Goal: Task Accomplishment & Management: Manage account settings

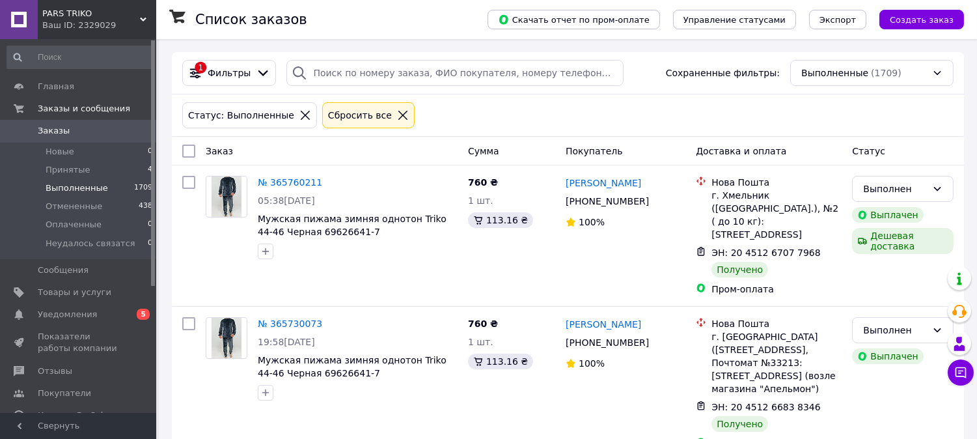
click at [342, 119] on div "Сбросить все" at bounding box center [359, 115] width 69 height 14
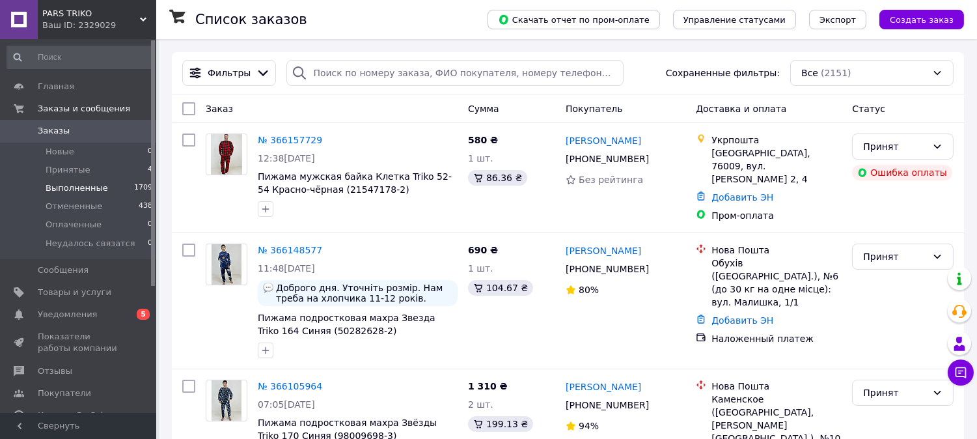
click at [92, 18] on span "PARS TRIKO" at bounding box center [91, 14] width 98 height 12
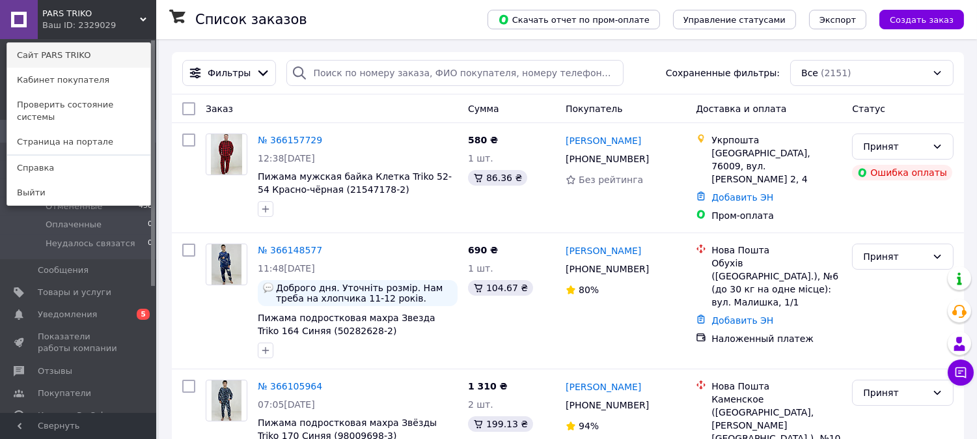
click at [109, 54] on link "Сайт PARS TRIKO" at bounding box center [78, 55] width 143 height 25
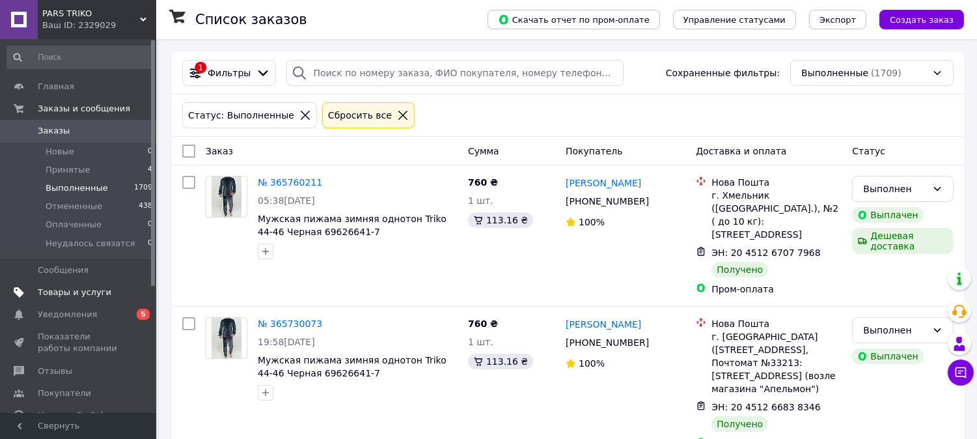
click at [91, 289] on span "Товары и услуги" at bounding box center [75, 292] width 74 height 12
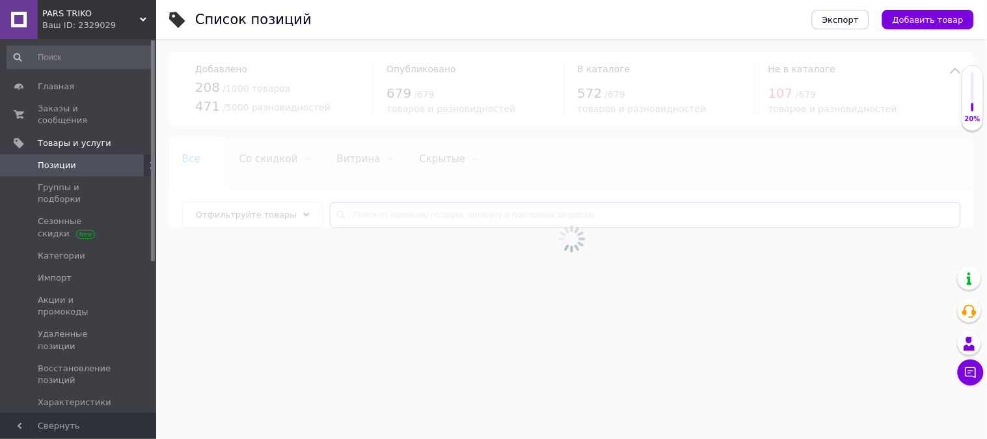
click at [411, 222] on input "text" at bounding box center [645, 215] width 631 height 26
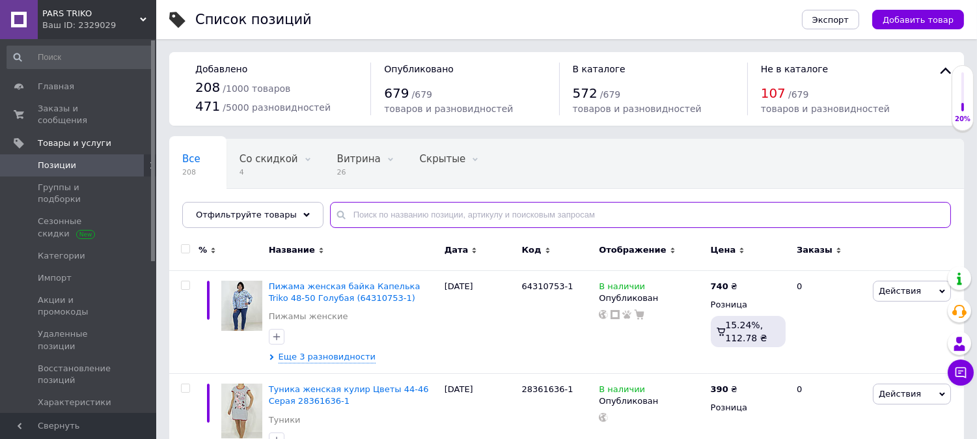
click at [451, 216] on input "text" at bounding box center [640, 215] width 621 height 26
type input "однотон"
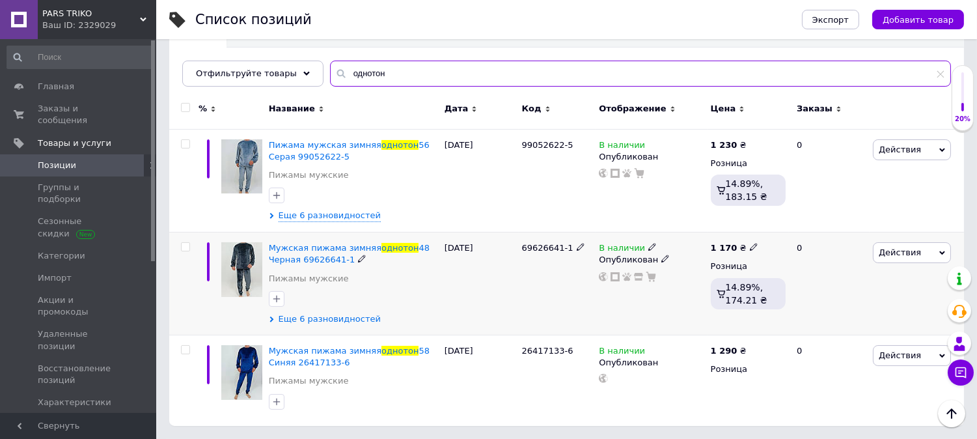
scroll to position [141, 0]
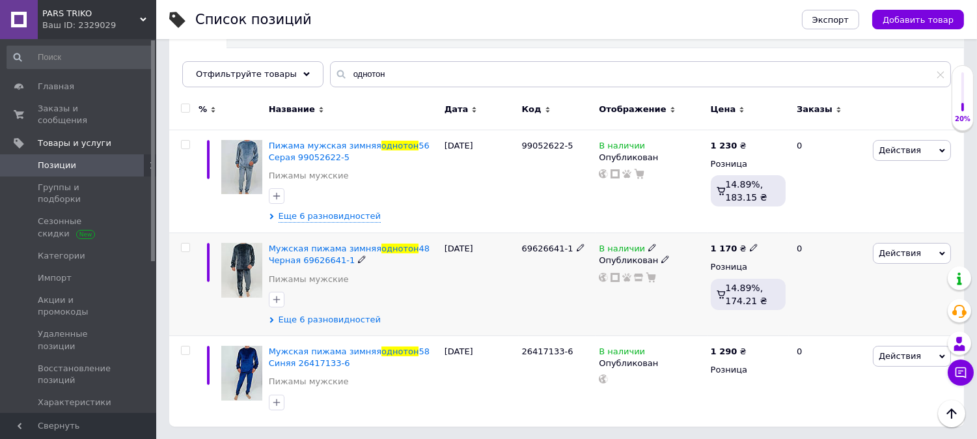
click at [319, 319] on span "Еще 6 разновидностей" at bounding box center [329, 320] width 102 height 12
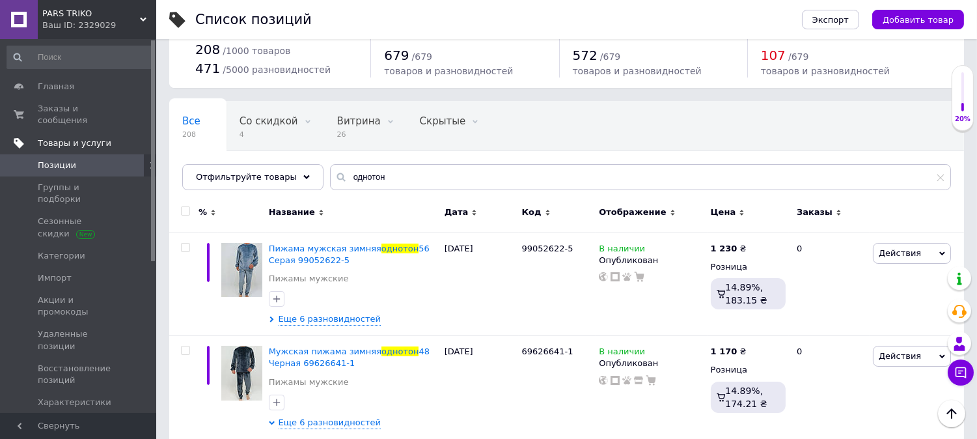
scroll to position [0, 0]
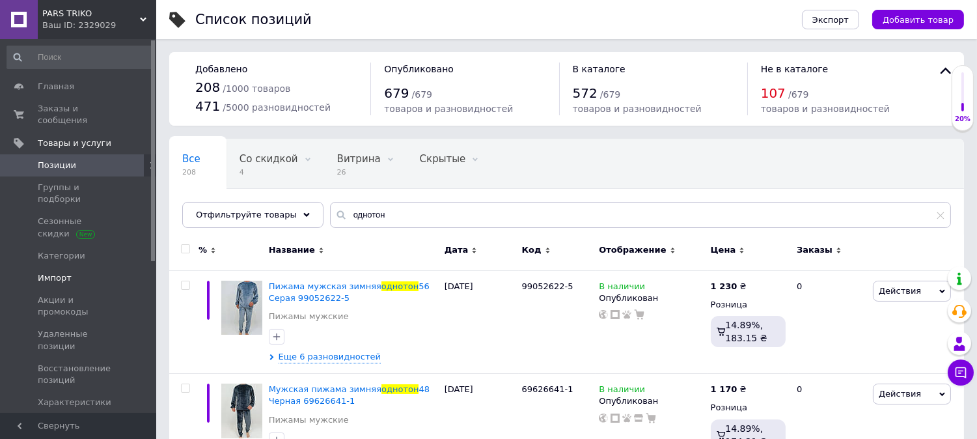
click at [77, 267] on link "Импорт" at bounding box center [80, 278] width 160 height 22
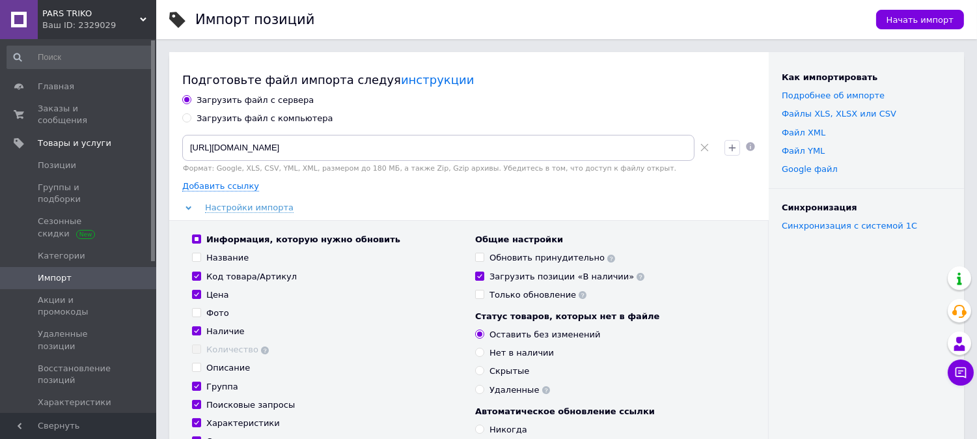
click at [197, 237] on input "Информация, которую нужно обновить" at bounding box center [196, 238] width 8 height 8
checkbox input "false"
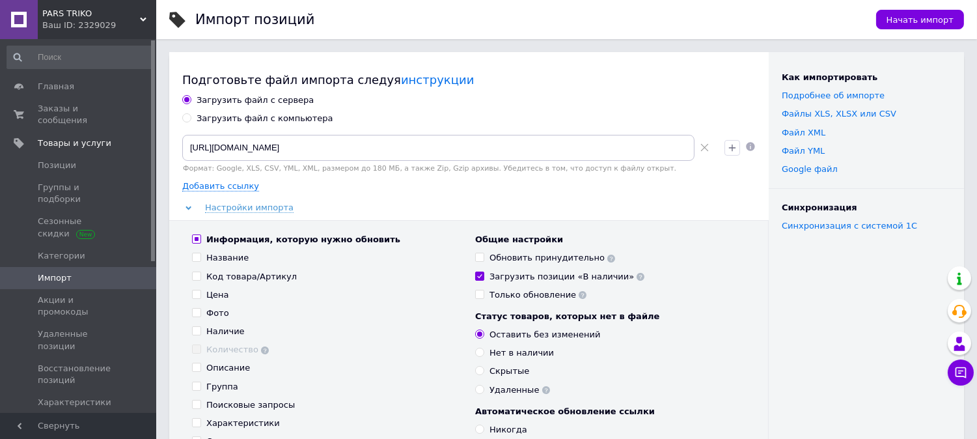
checkbox input "false"
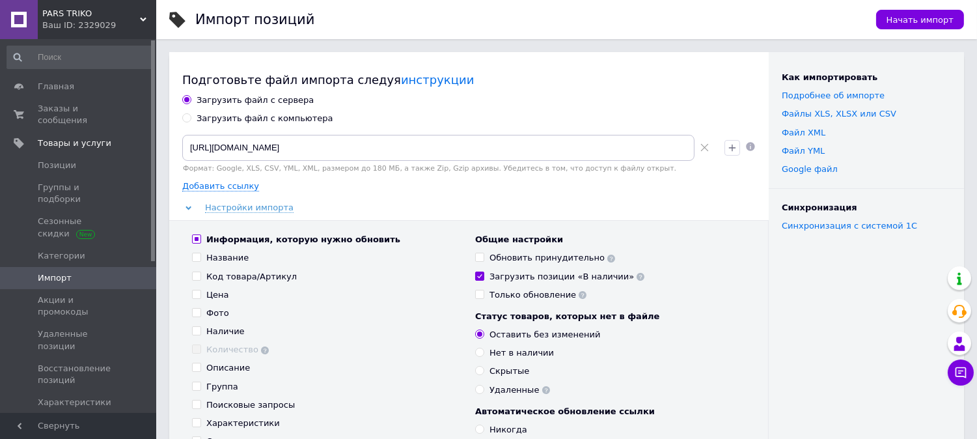
checkbox input "false"
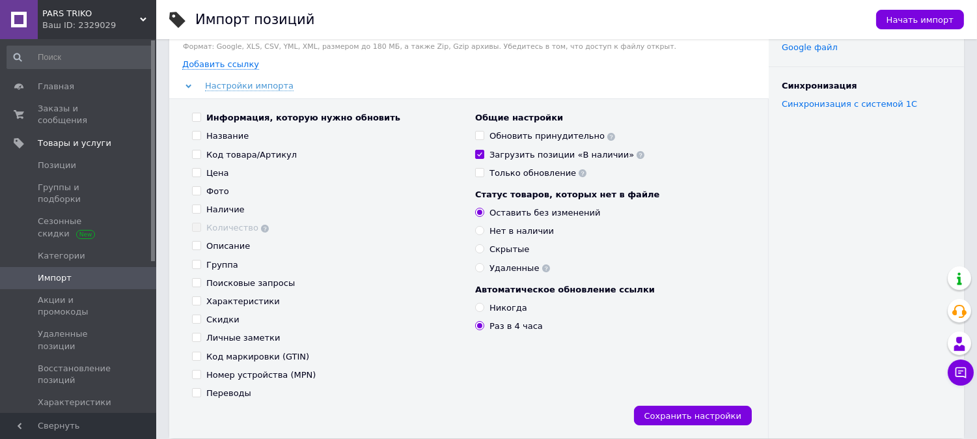
scroll to position [144, 0]
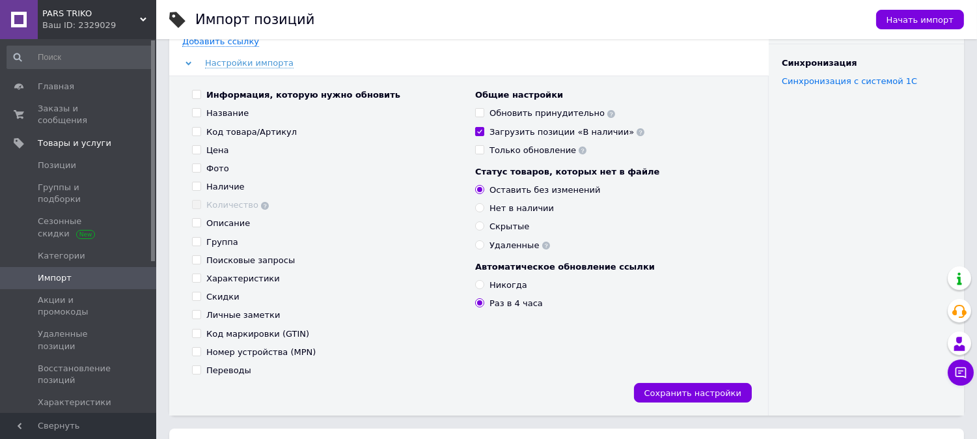
click at [196, 185] on input "Наличие" at bounding box center [196, 186] width 8 height 8
checkbox input "true"
click at [705, 394] on span "Сохранить настройки" at bounding box center [692, 393] width 97 height 10
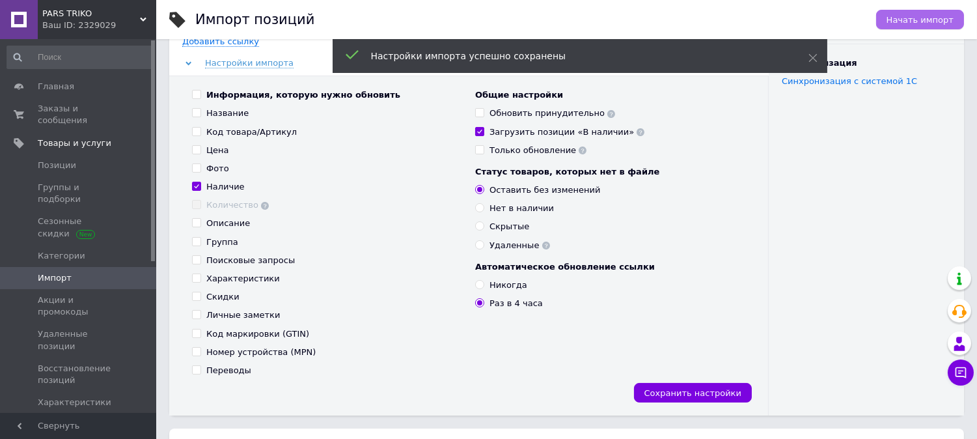
click at [923, 21] on span "Начать импорт" at bounding box center [919, 20] width 67 height 10
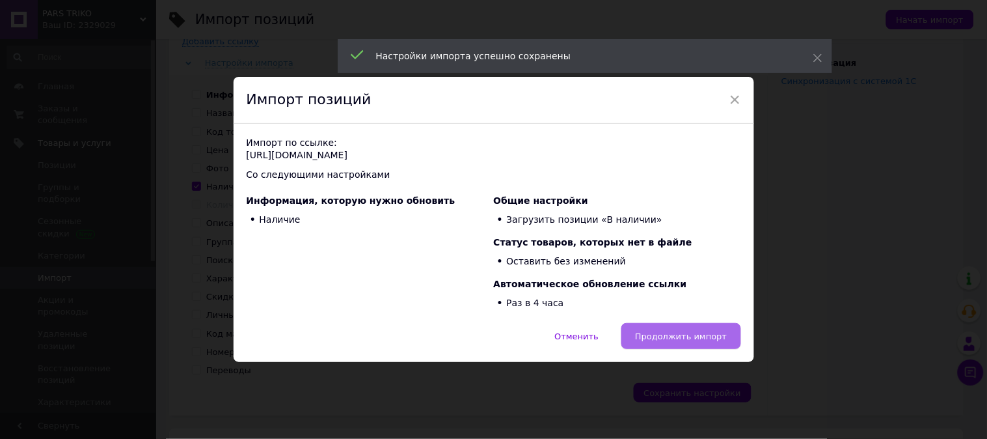
click at [711, 338] on span "Продолжить импорт" at bounding box center [681, 336] width 92 height 10
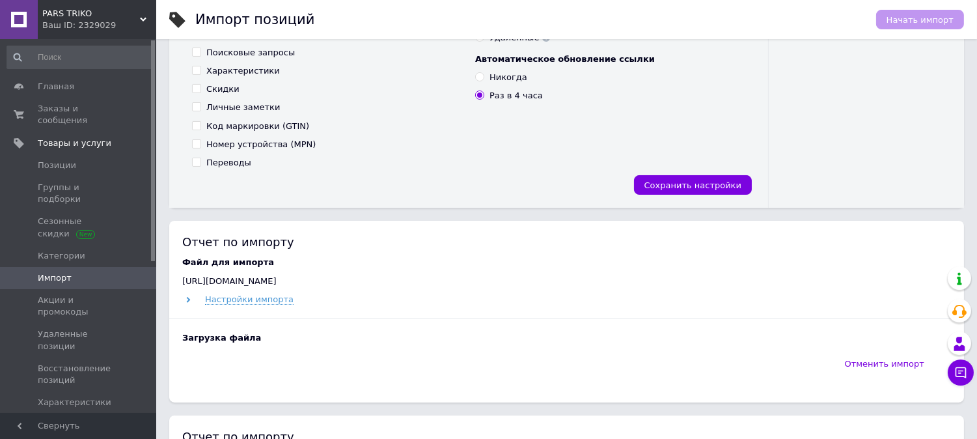
scroll to position [472, 0]
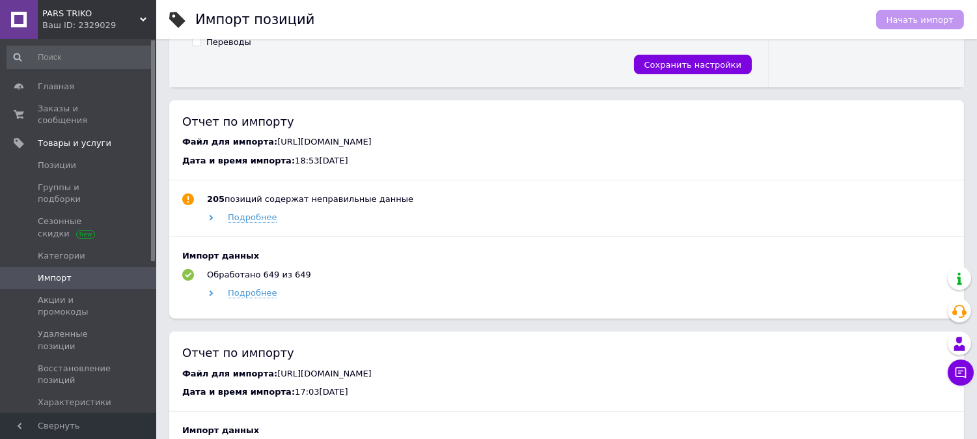
click at [211, 298] on div "Подробнее" at bounding box center [578, 293] width 746 height 12
click at [211, 291] on div "Подробнее" at bounding box center [578, 293] width 746 height 12
click at [211, 294] on use at bounding box center [212, 293] width 4 height 6
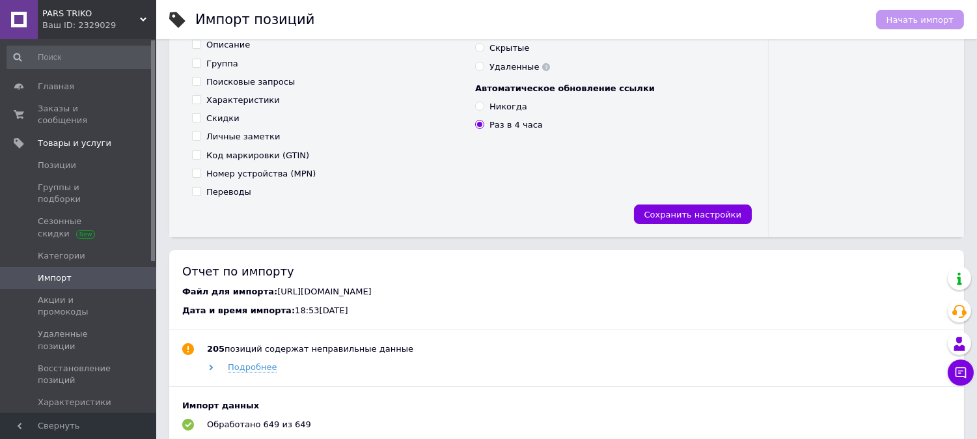
scroll to position [183, 0]
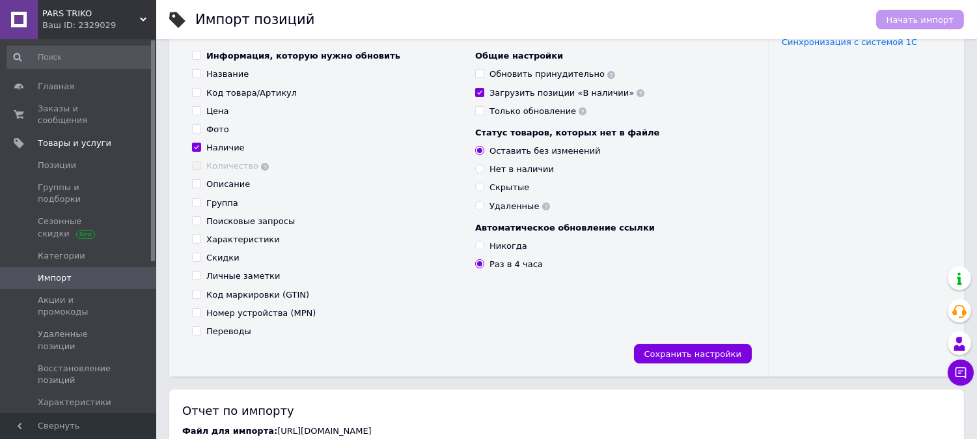
click at [636, 94] on use at bounding box center [640, 93] width 8 height 8
click at [478, 94] on input "Загрузить позиции «В наличии»" at bounding box center [479, 92] width 8 height 8
click at [636, 94] on use at bounding box center [640, 93] width 8 height 8
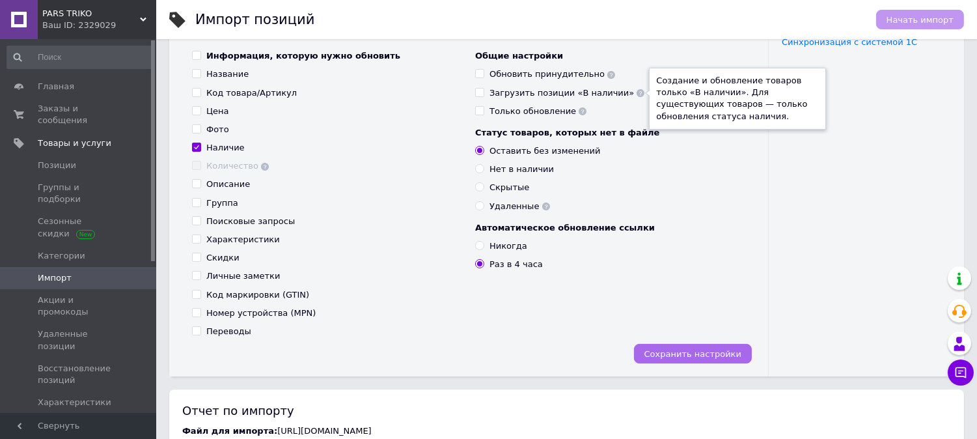
click at [700, 355] on span "Сохранить настройки" at bounding box center [692, 354] width 97 height 10
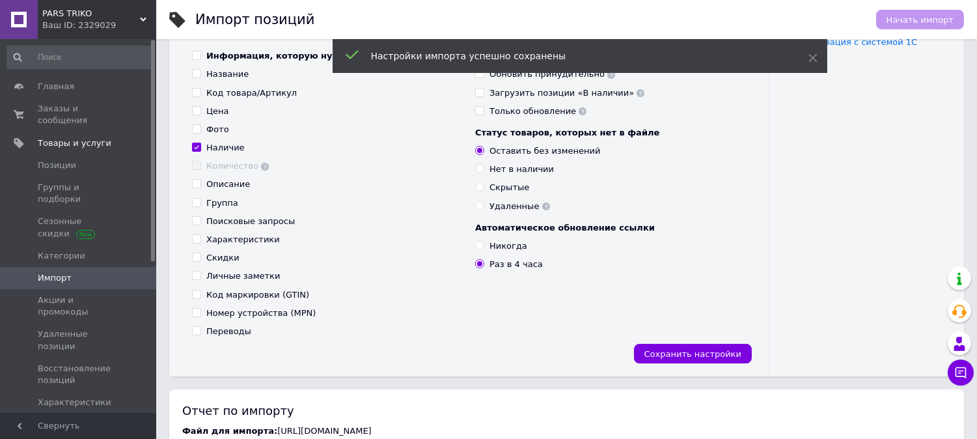
click at [899, 20] on div "Начать импорт" at bounding box center [920, 20] width 88 height 20
click at [909, 17] on div "Начать импорт" at bounding box center [920, 20] width 88 height 20
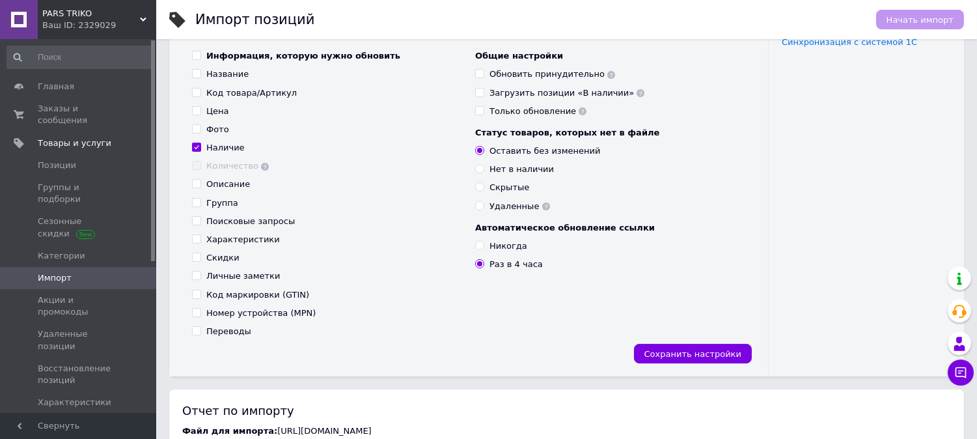
click at [481, 94] on input "Загрузить позиции «В наличии»" at bounding box center [479, 92] width 8 height 8
checkbox input "true"
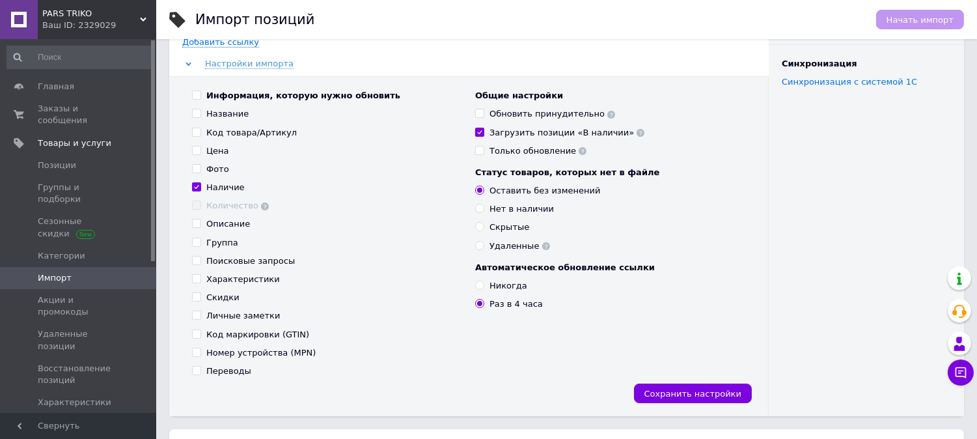
scroll to position [144, 0]
click at [481, 209] on input "Нет в наличии" at bounding box center [479, 207] width 8 height 8
radio input "true"
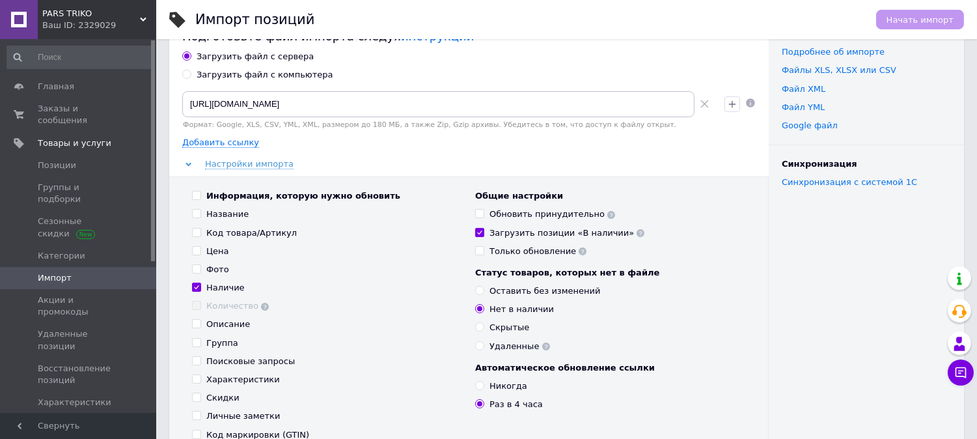
scroll to position [0, 0]
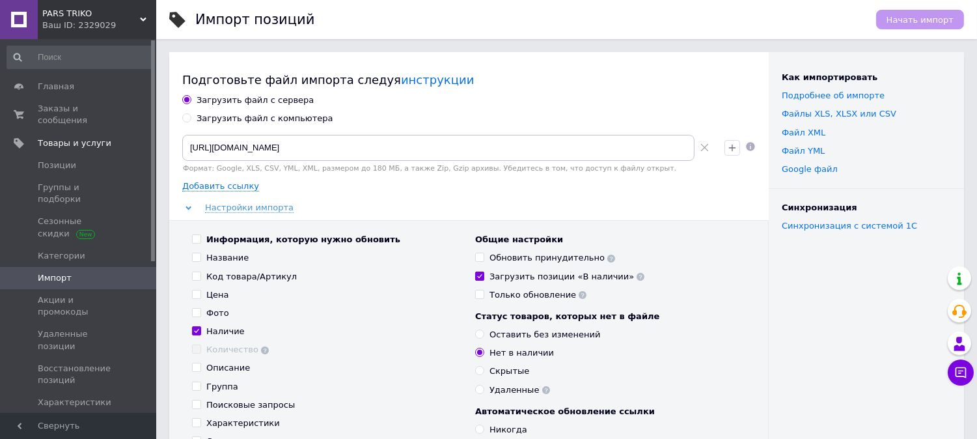
click at [909, 21] on div "Начать импорт" at bounding box center [920, 20] width 88 height 20
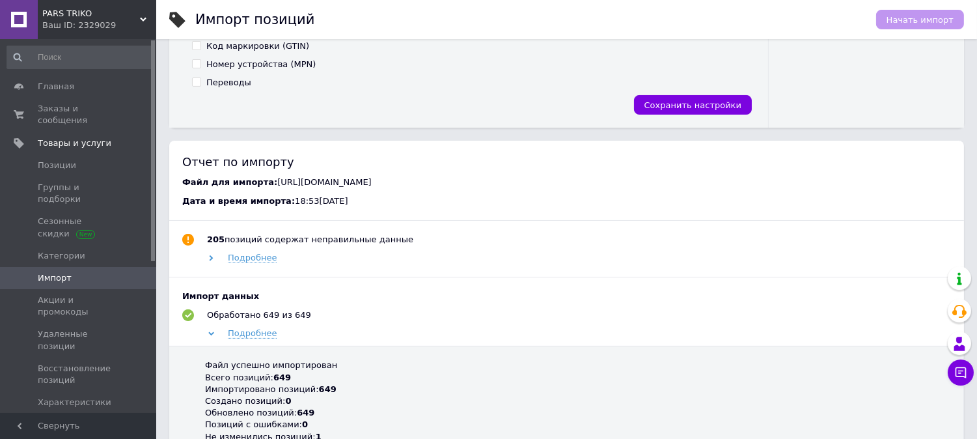
scroll to position [433, 0]
click at [681, 100] on span "Сохранить настройки" at bounding box center [692, 104] width 97 height 10
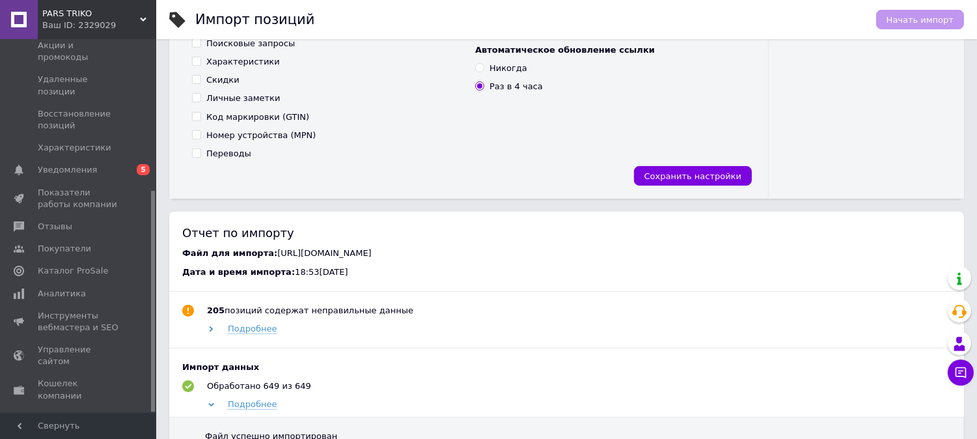
scroll to position [255, 0]
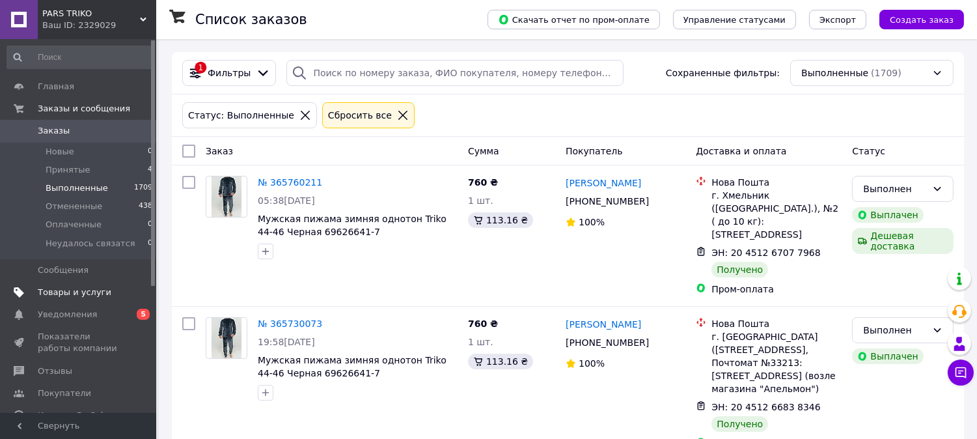
click at [101, 291] on span "Товары и услуги" at bounding box center [79, 292] width 83 height 12
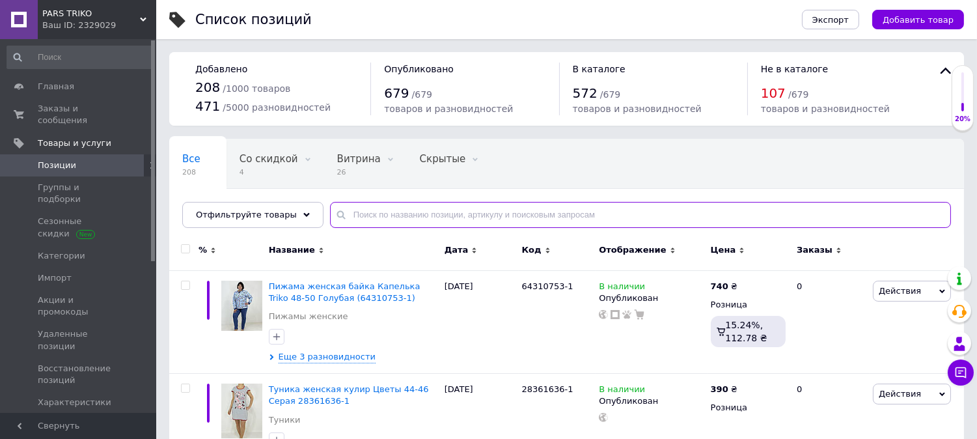
drag, startPoint x: 349, startPoint y: 223, endPoint x: 358, endPoint y: 220, distance: 9.5
click at [349, 223] on input "text" at bounding box center [640, 215] width 621 height 26
type input "однотон"
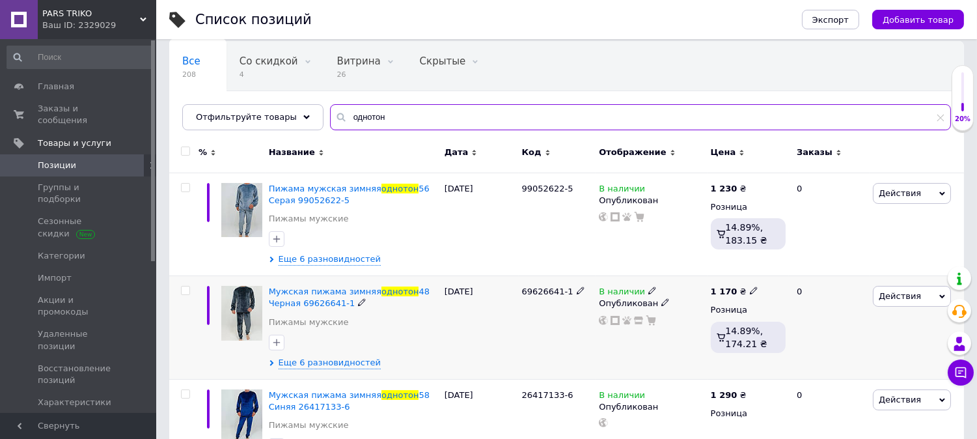
scroll to position [141, 0]
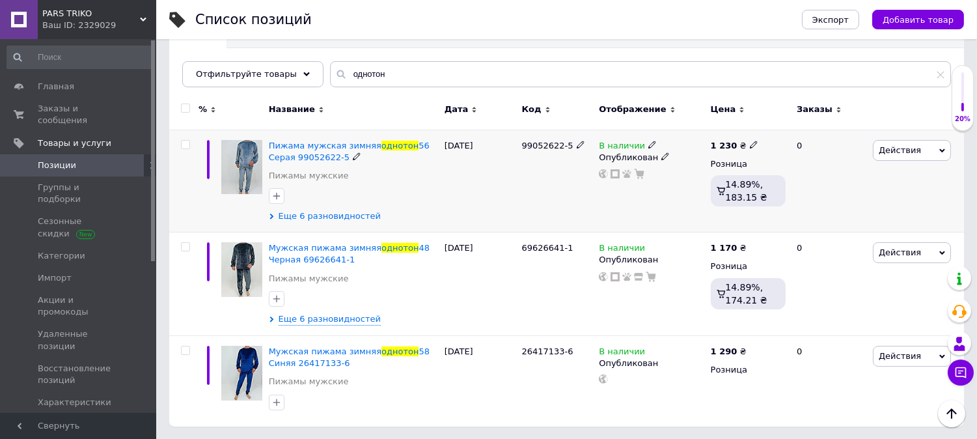
click at [306, 211] on span "Еще 6 разновидностей" at bounding box center [329, 216] width 102 height 12
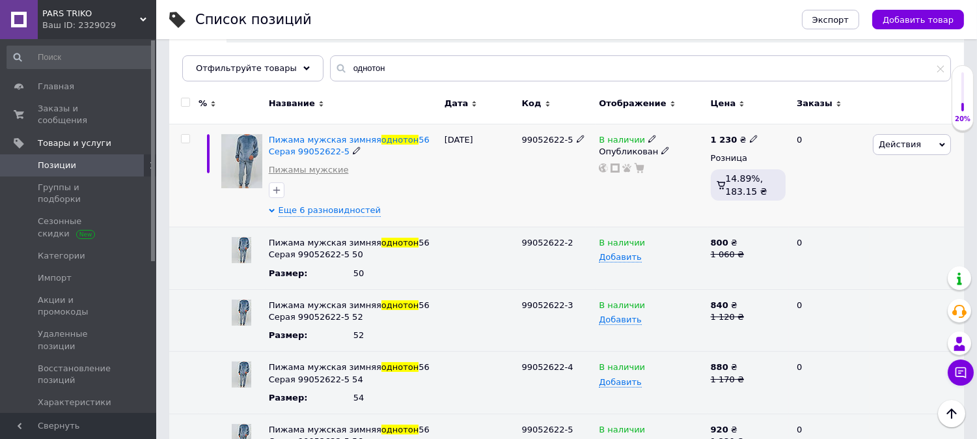
scroll to position [141, 0]
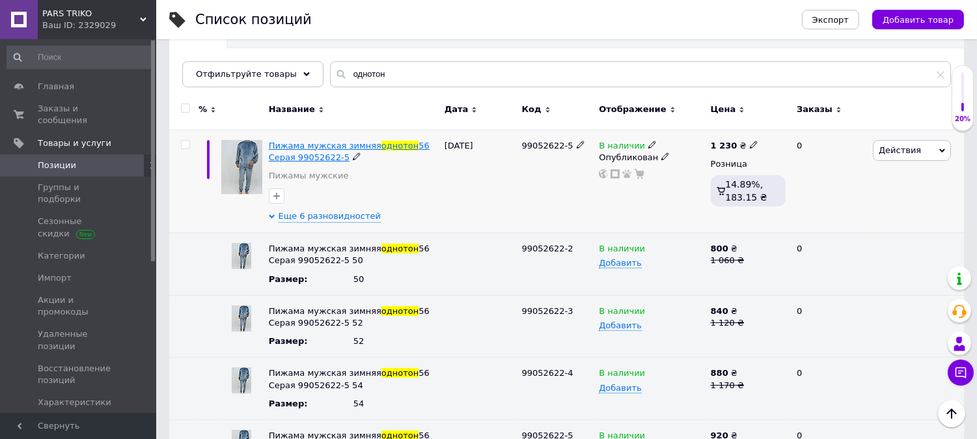
click at [308, 152] on span "56 Серая 99052622-5" at bounding box center [349, 151] width 161 height 21
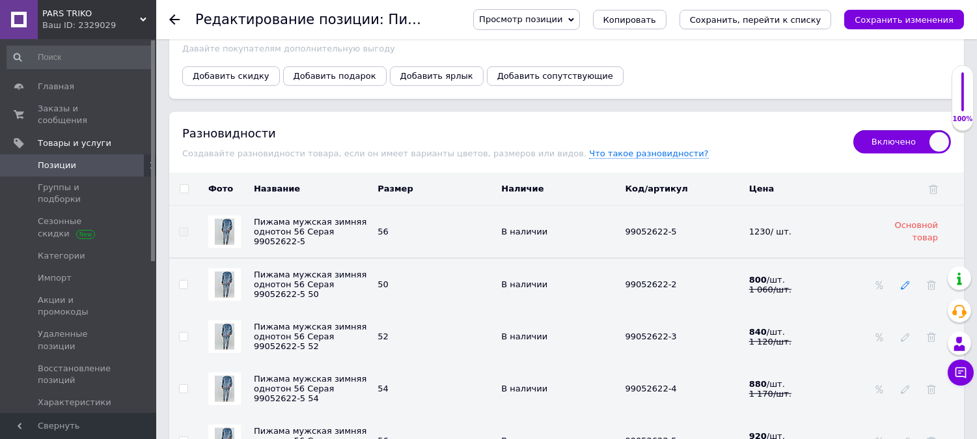
scroll to position [1798, 0]
